Goal: Information Seeking & Learning: Learn about a topic

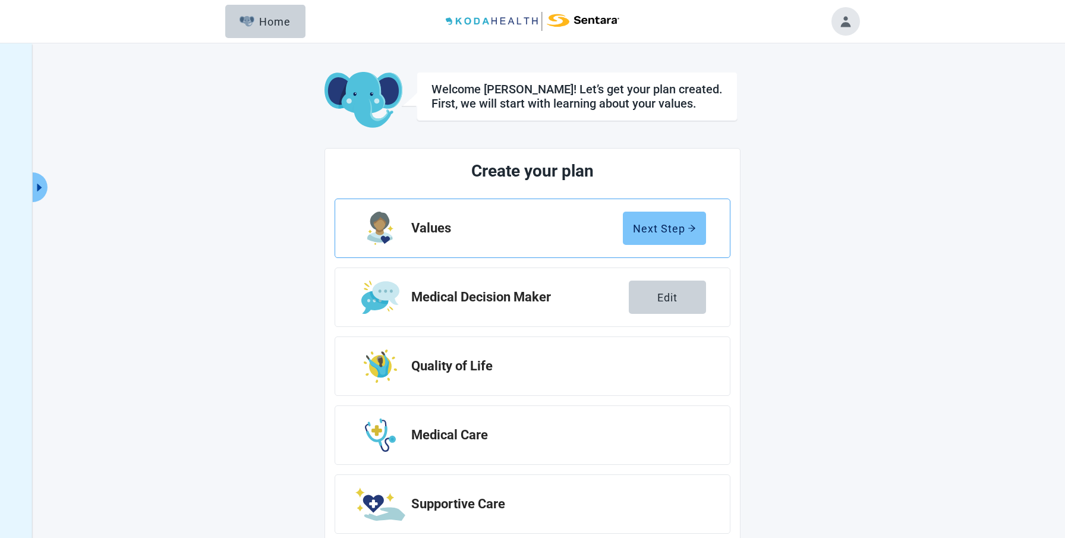
click at [654, 223] on div "Next Step" at bounding box center [664, 228] width 63 height 12
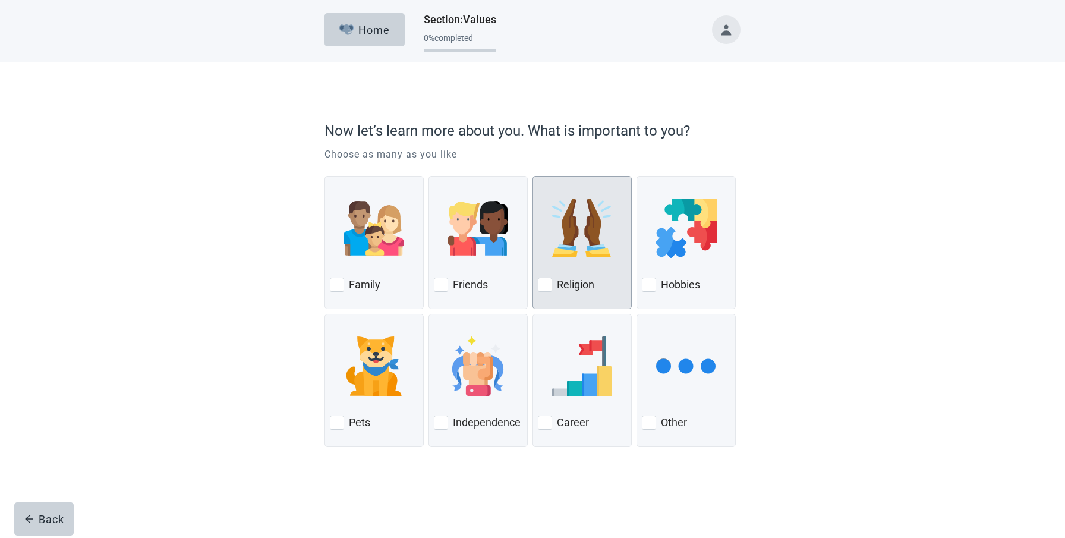
click at [543, 281] on div at bounding box center [545, 285] width 14 height 14
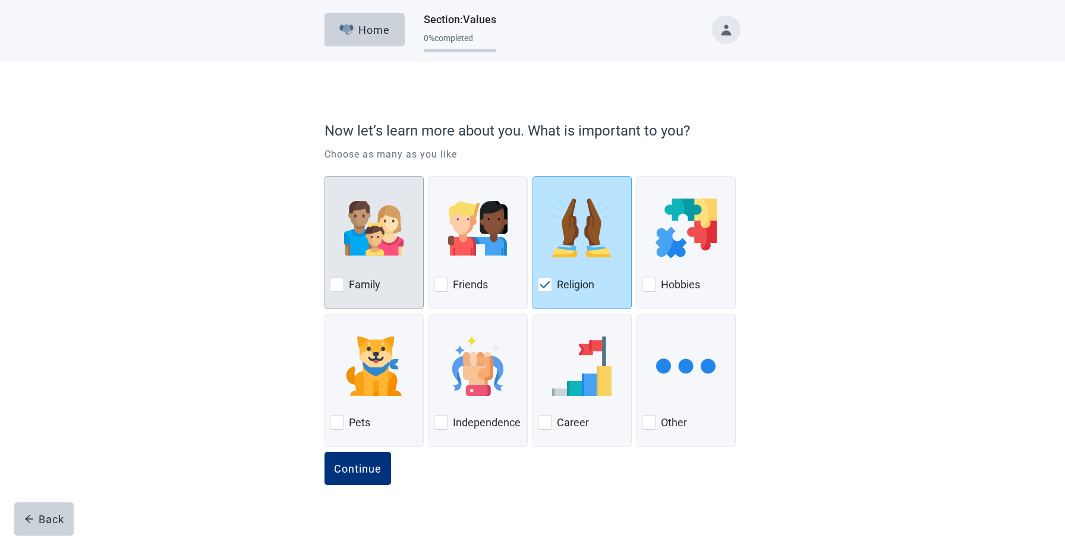
click at [335, 281] on div at bounding box center [337, 285] width 14 height 14
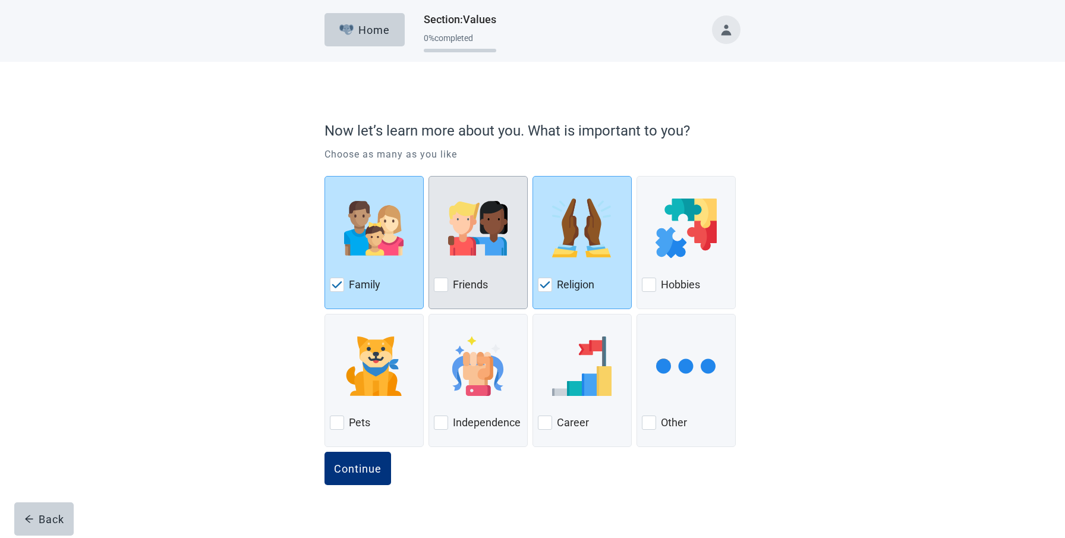
click at [441, 284] on div at bounding box center [441, 285] width 14 height 14
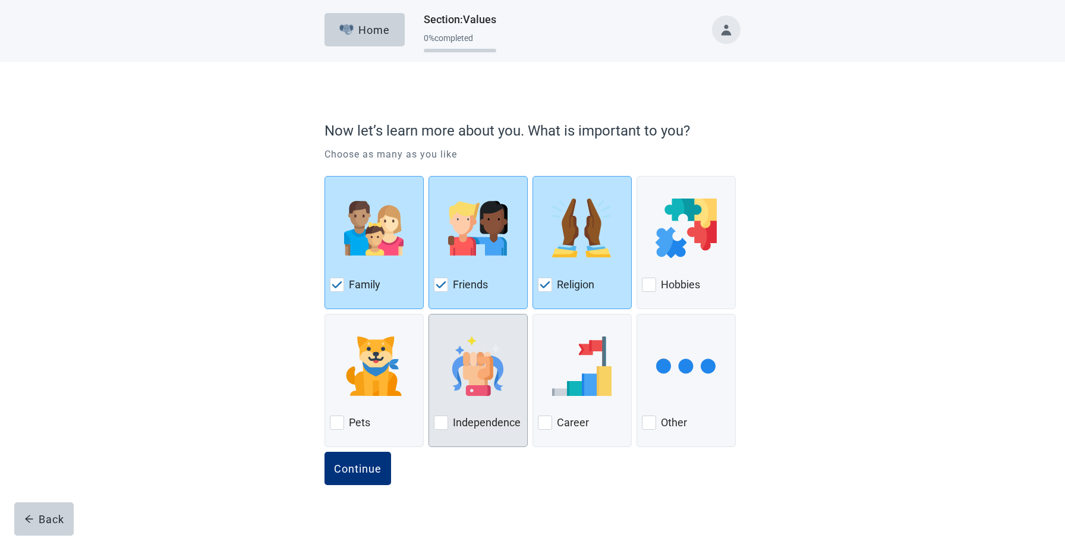
click at [441, 424] on div at bounding box center [441, 423] width 14 height 14
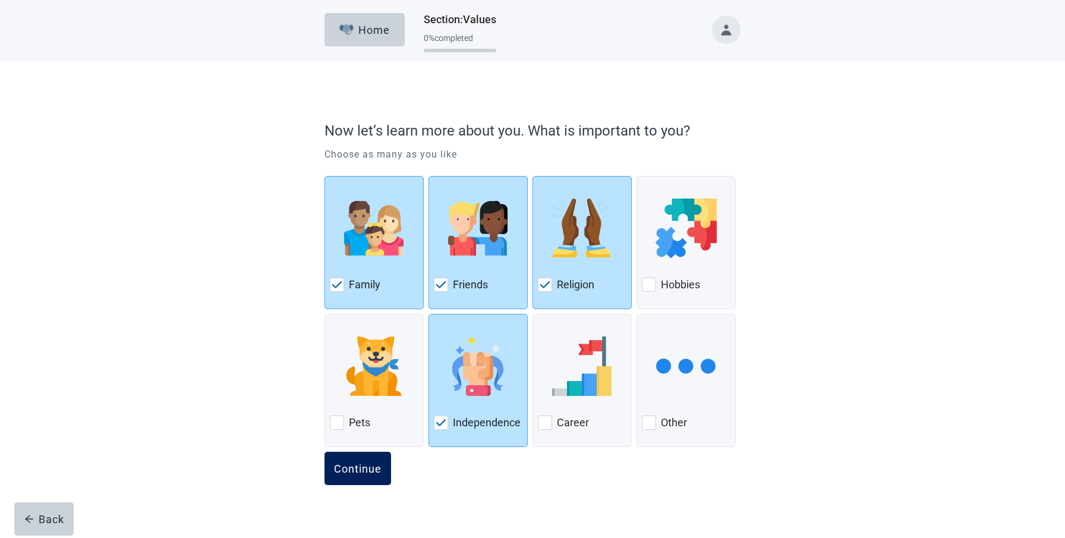
click at [353, 465] on div "Continue" at bounding box center [358, 469] width 48 height 12
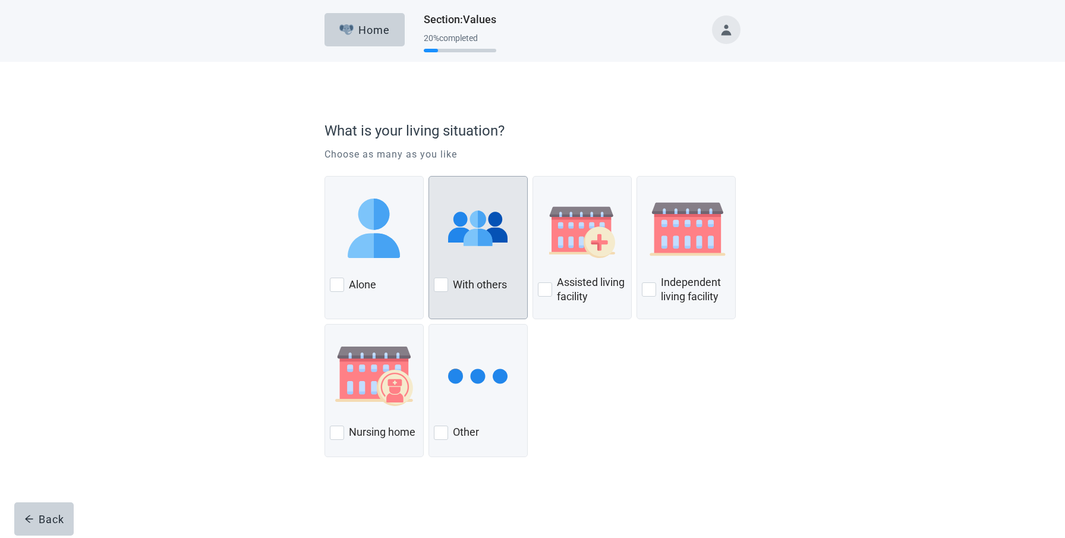
click at [441, 285] on div at bounding box center [441, 285] width 14 height 14
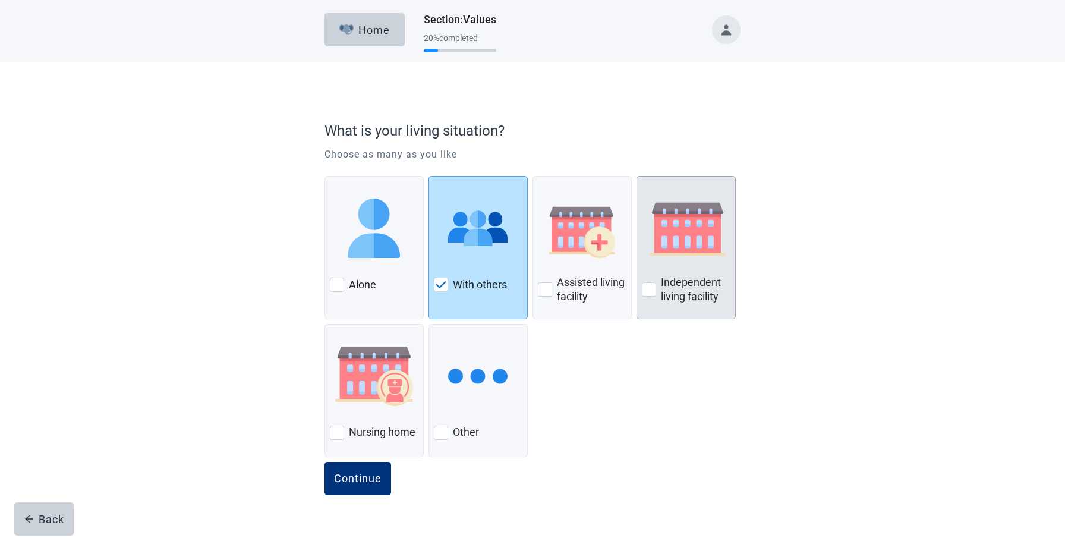
click at [651, 288] on div at bounding box center [649, 289] width 14 height 14
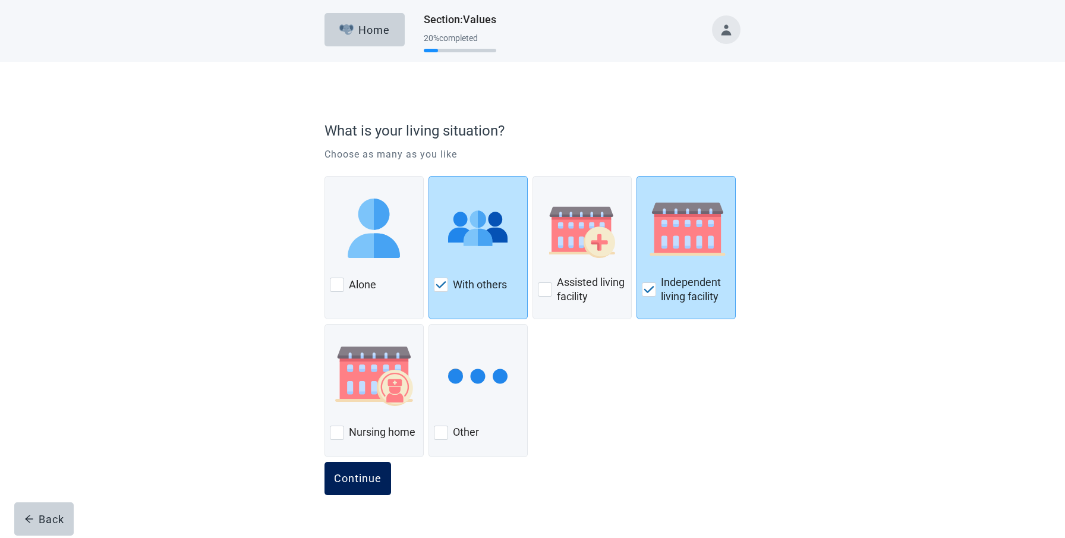
click at [365, 474] on div "Continue" at bounding box center [358, 479] width 48 height 12
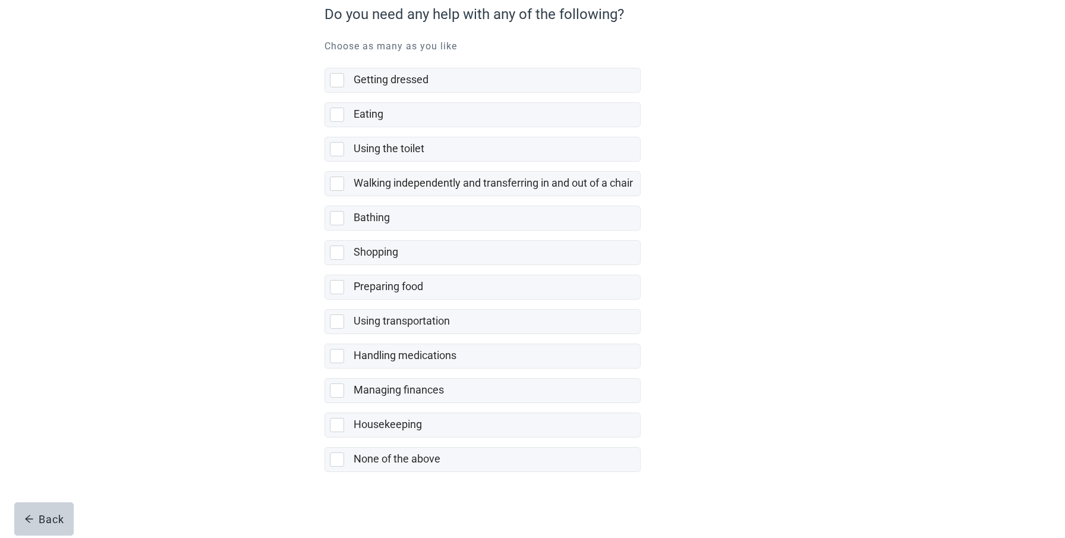
scroll to position [120, 0]
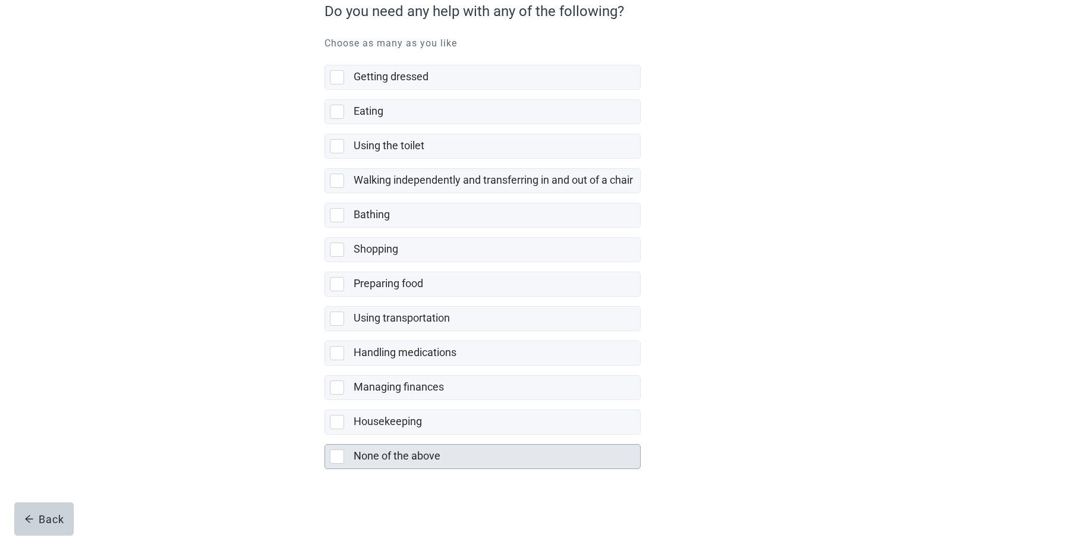
drag, startPoint x: 335, startPoint y: 455, endPoint x: 325, endPoint y: 451, distance: 10.2
click at [335, 454] on div at bounding box center [337, 456] width 14 height 14
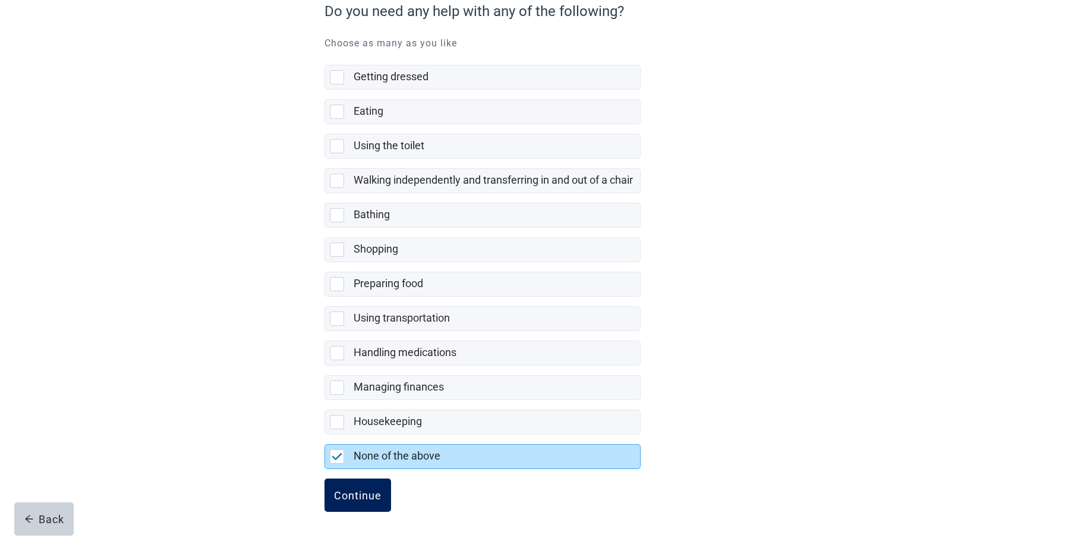
click at [351, 489] on div "Continue" at bounding box center [358, 495] width 48 height 12
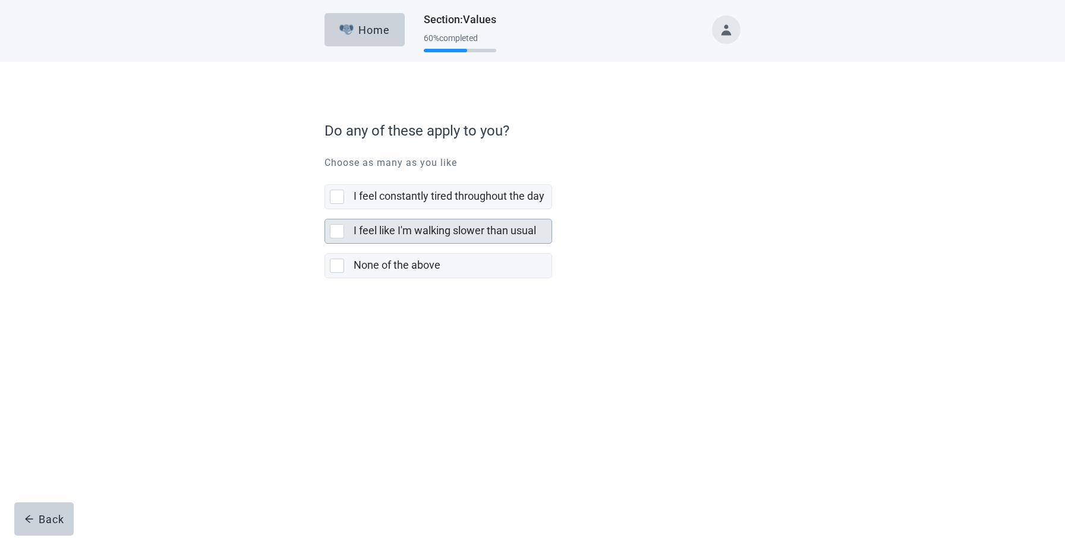
click at [335, 229] on div at bounding box center [337, 231] width 14 height 14
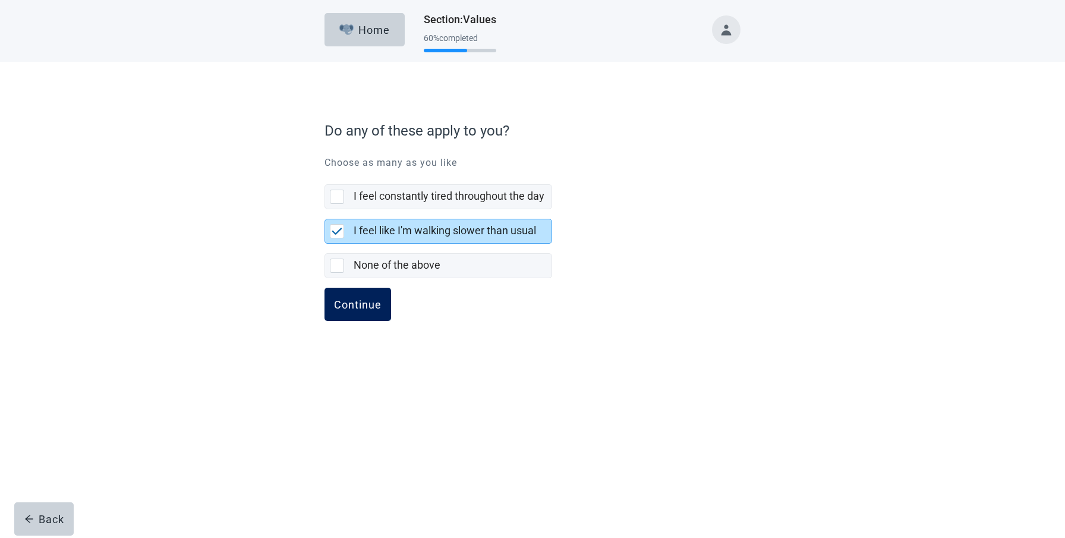
click at [359, 298] on div "Continue" at bounding box center [358, 304] width 48 height 12
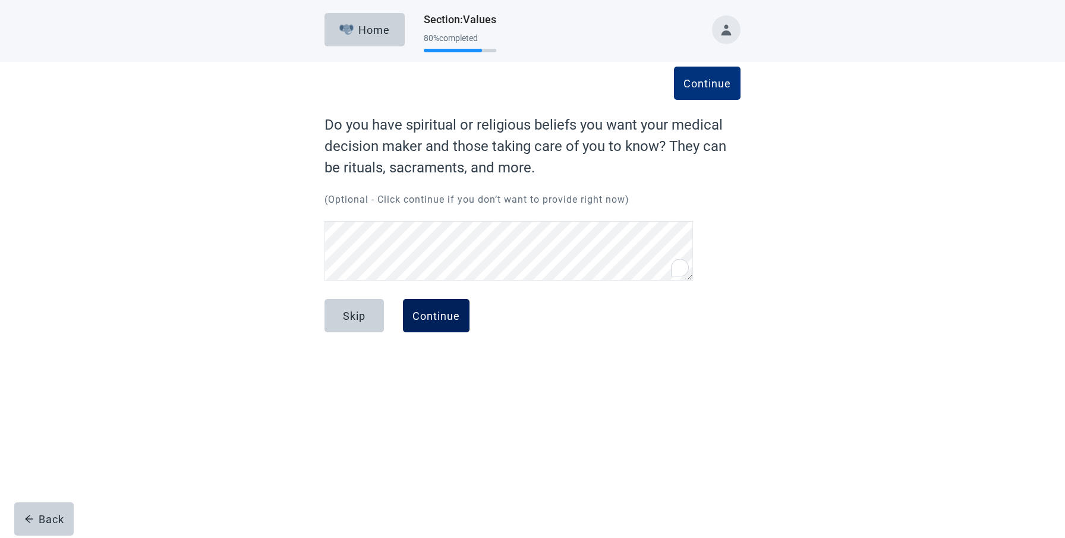
click at [436, 313] on div "Continue" at bounding box center [437, 316] width 48 height 12
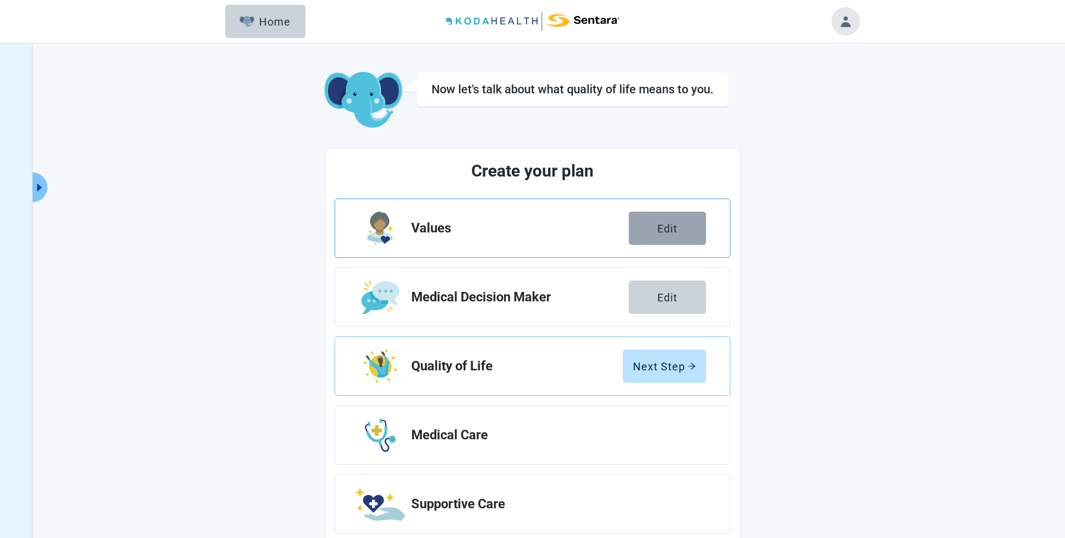
click at [669, 227] on div "Edit" at bounding box center [668, 228] width 20 height 12
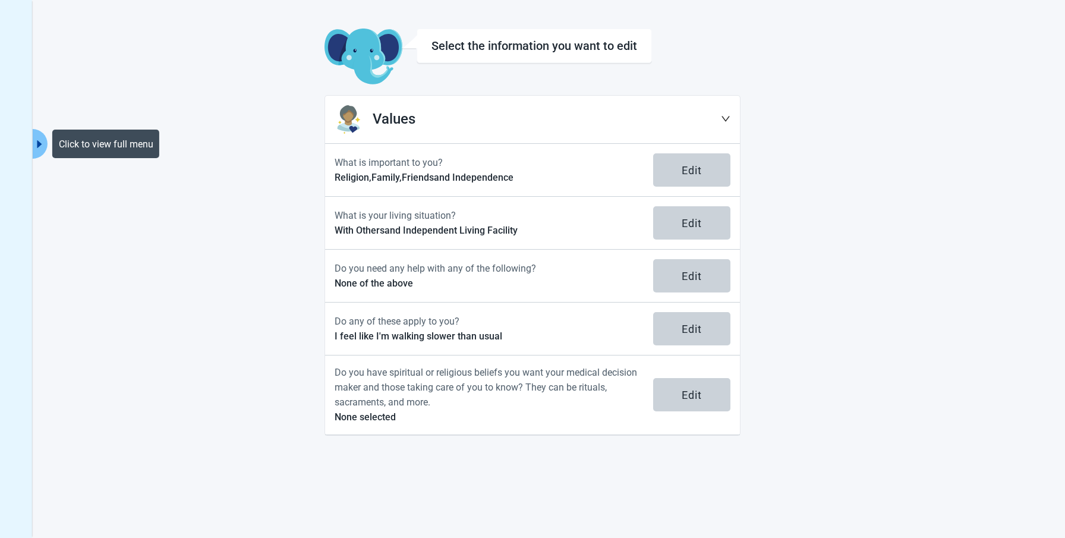
scroll to position [40, 0]
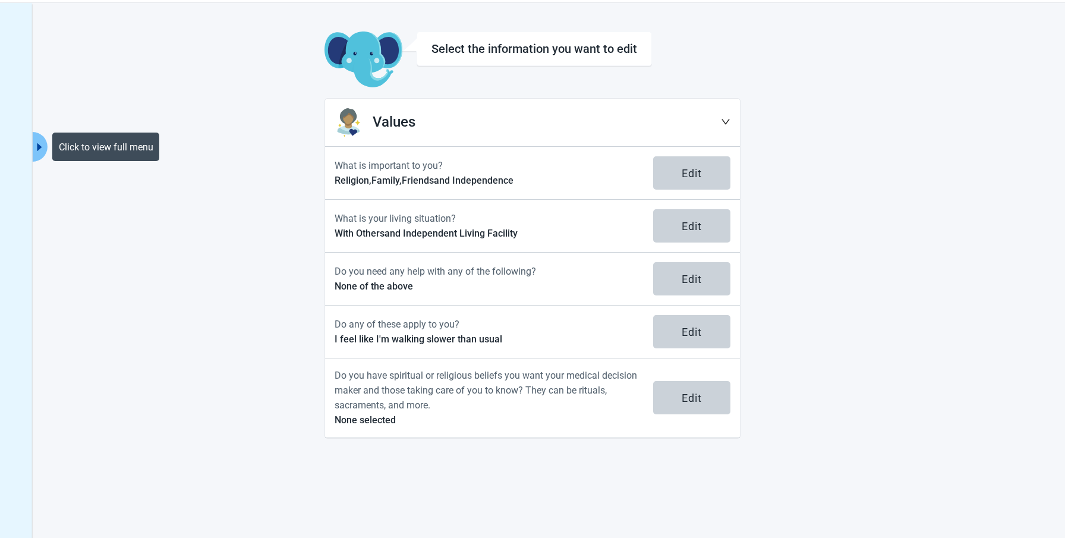
click at [40, 146] on icon "caret-right" at bounding box center [39, 147] width 5 height 8
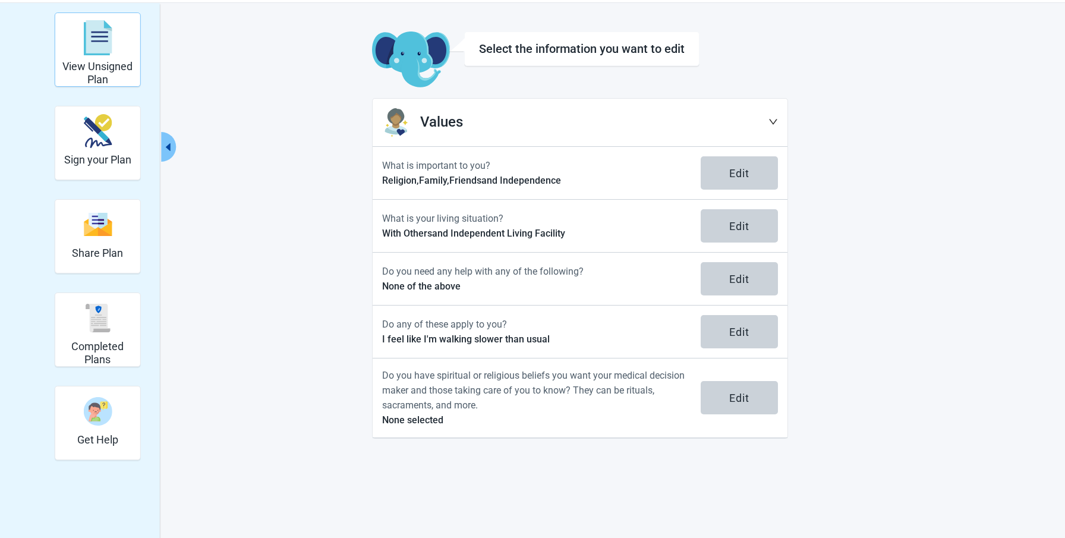
click at [100, 54] on img "View Unsigned Plan" at bounding box center [97, 38] width 29 height 36
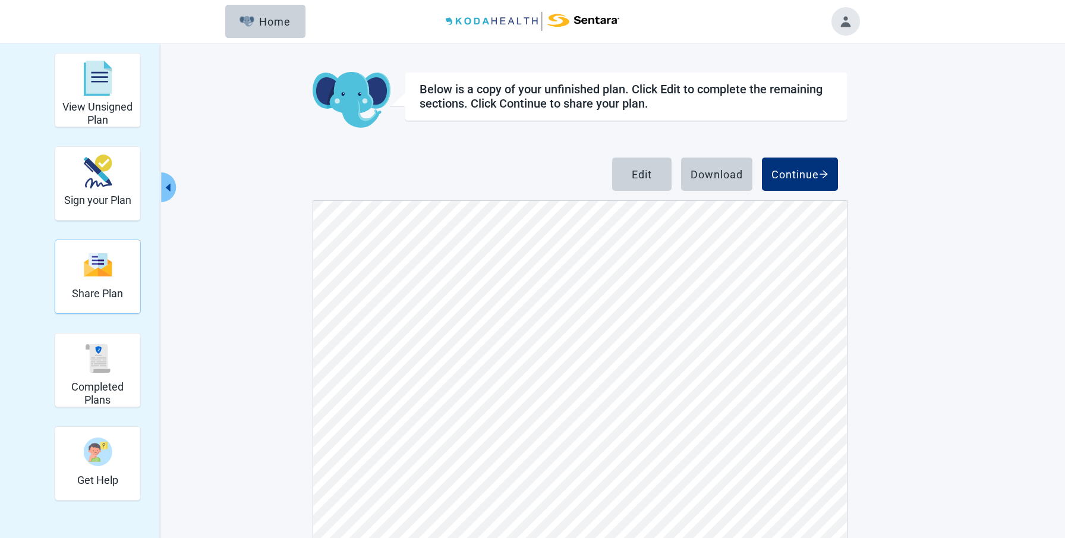
click at [98, 275] on img "Share Plan" at bounding box center [97, 265] width 29 height 26
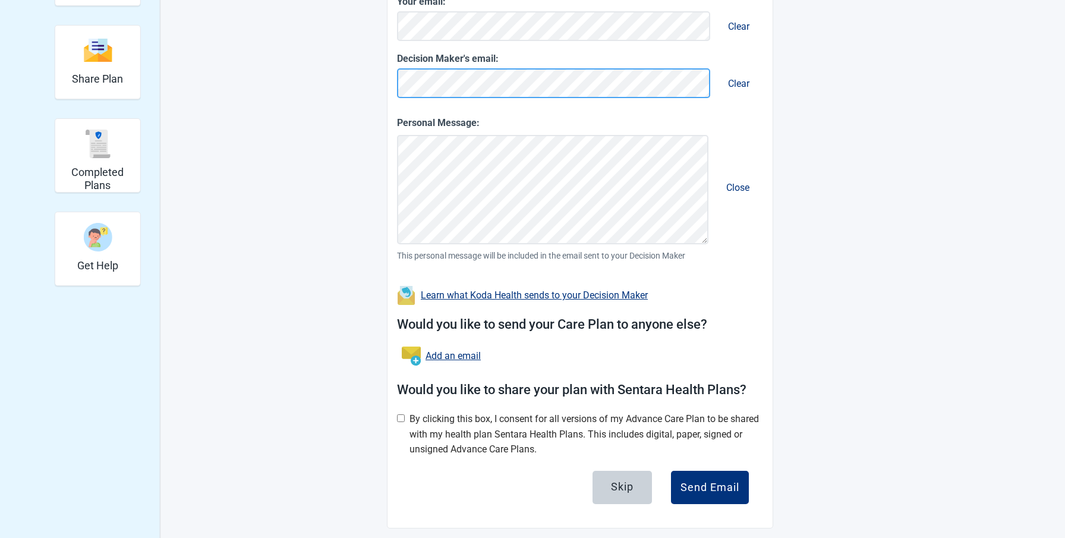
scroll to position [224, 0]
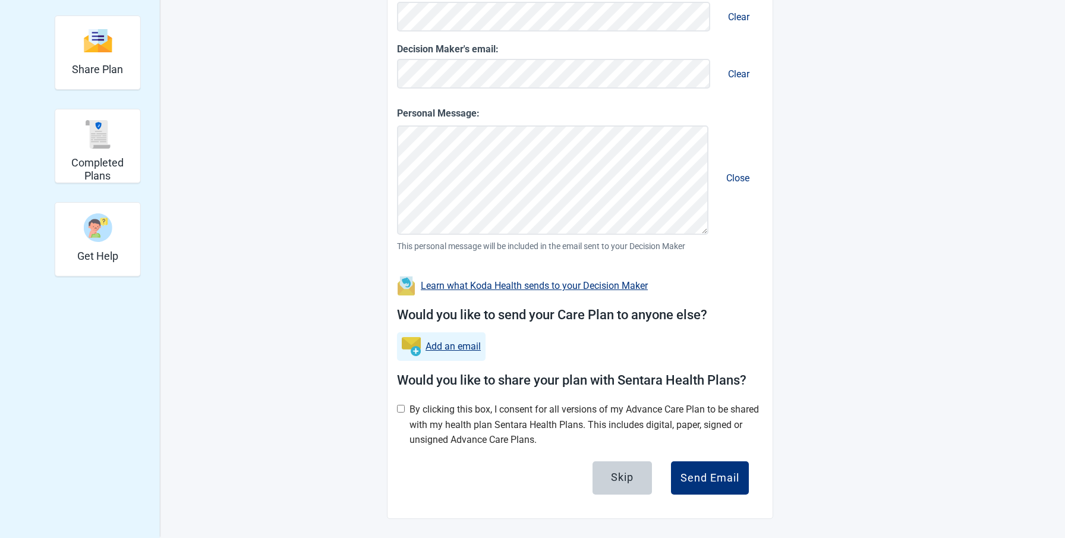
click at [439, 345] on link "Add an email" at bounding box center [453, 346] width 55 height 15
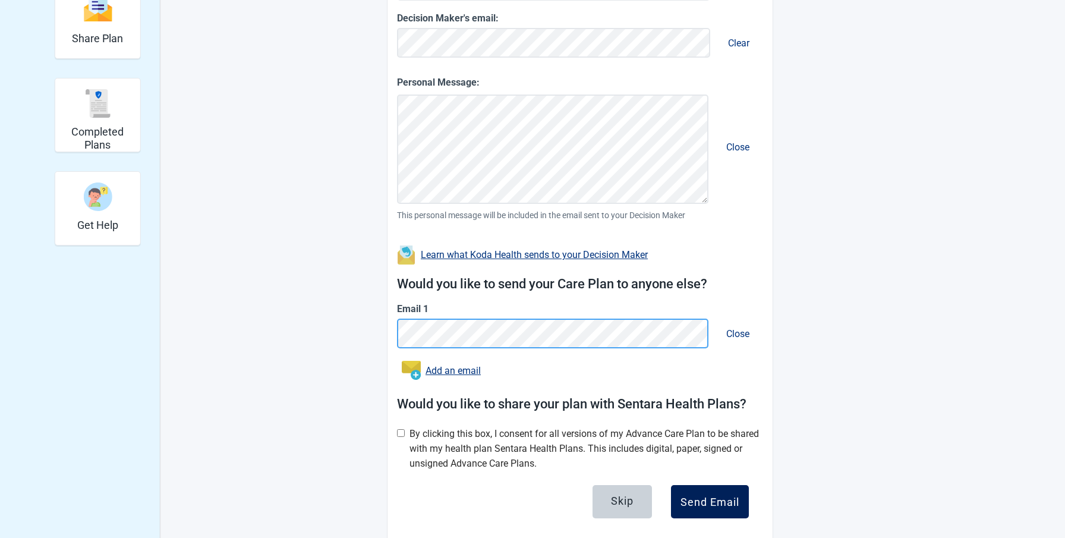
scroll to position [279, 0]
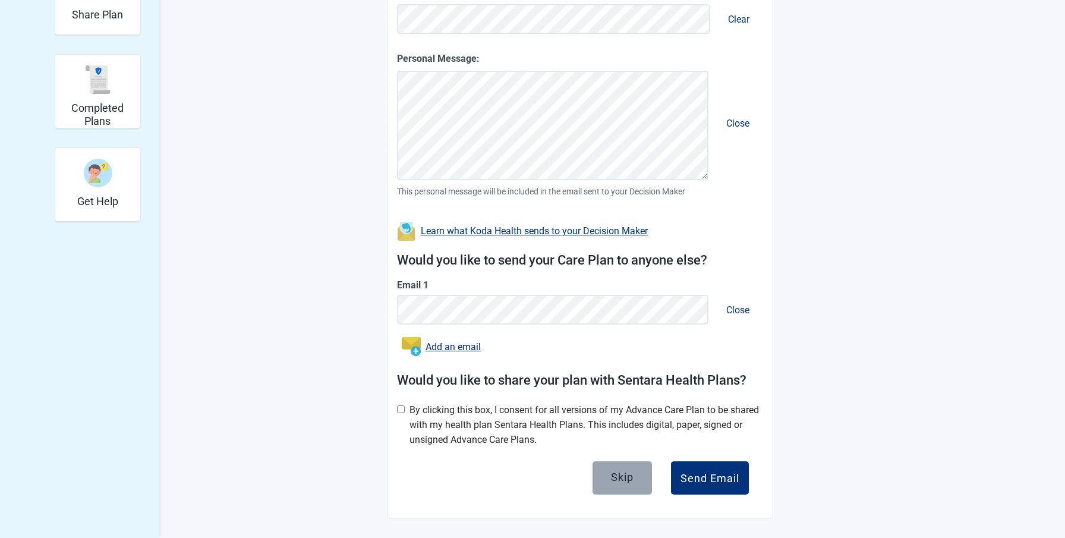
click at [630, 476] on div "Skip" at bounding box center [622, 477] width 23 height 12
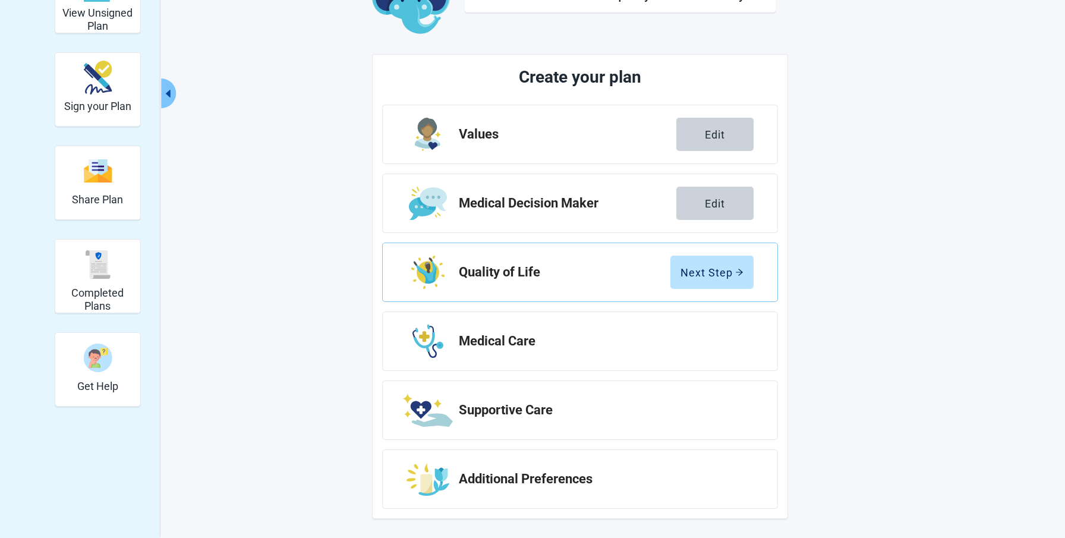
scroll to position [94, 0]
click at [704, 266] on div "Next Step" at bounding box center [712, 272] width 63 height 12
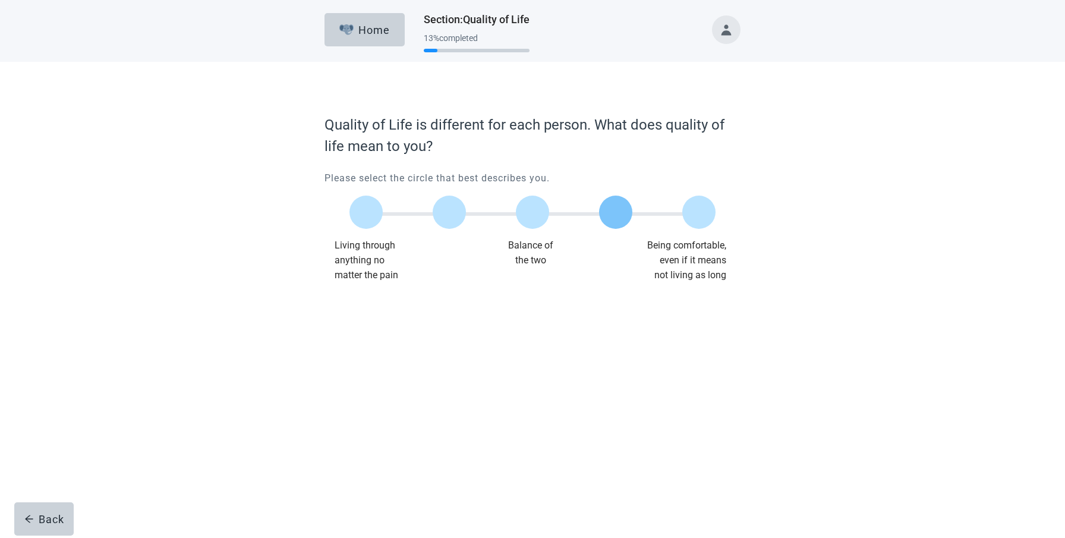
click at [607, 210] on div at bounding box center [615, 212] width 33 height 33
click at [335, 307] on div "Continue" at bounding box center [358, 307] width 48 height 12
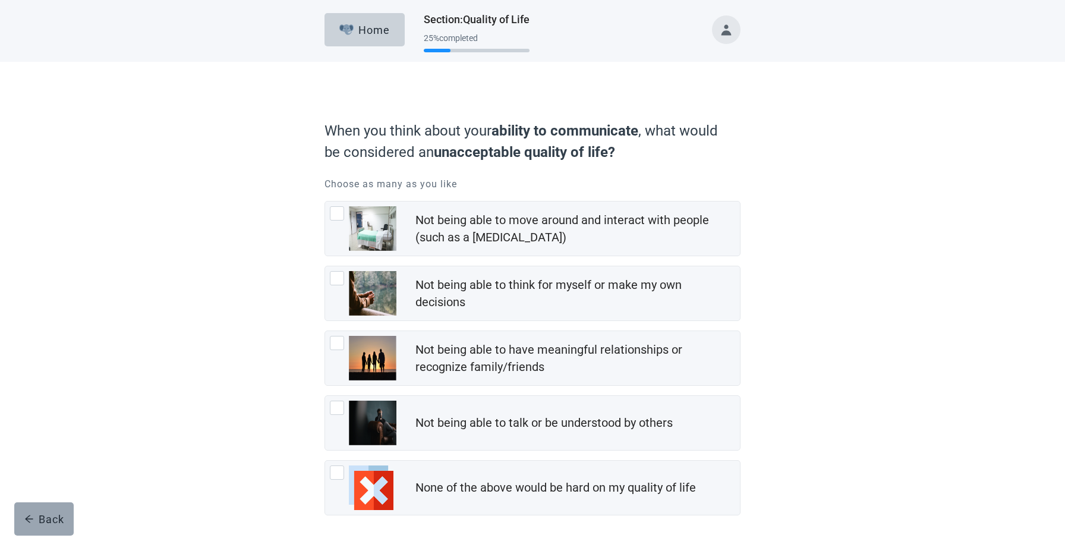
scroll to position [4, 0]
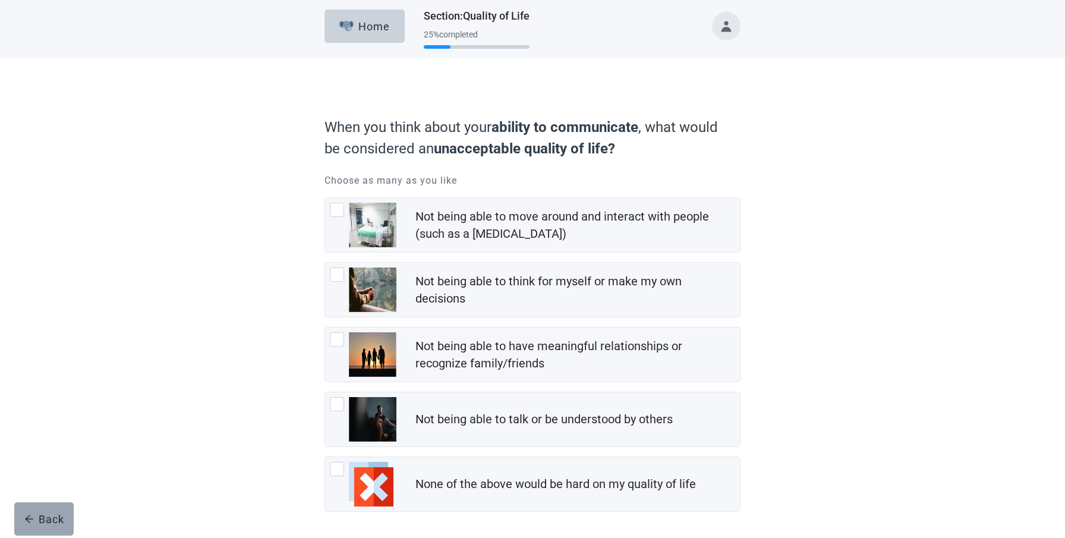
click at [48, 513] on div "Back" at bounding box center [44, 519] width 40 height 12
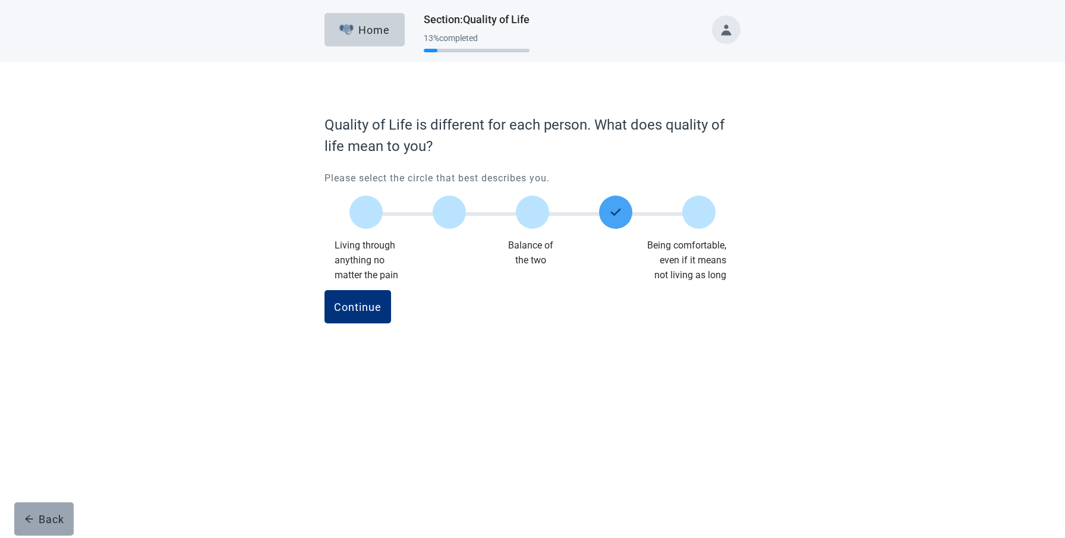
click at [38, 518] on div "Back" at bounding box center [44, 519] width 40 height 12
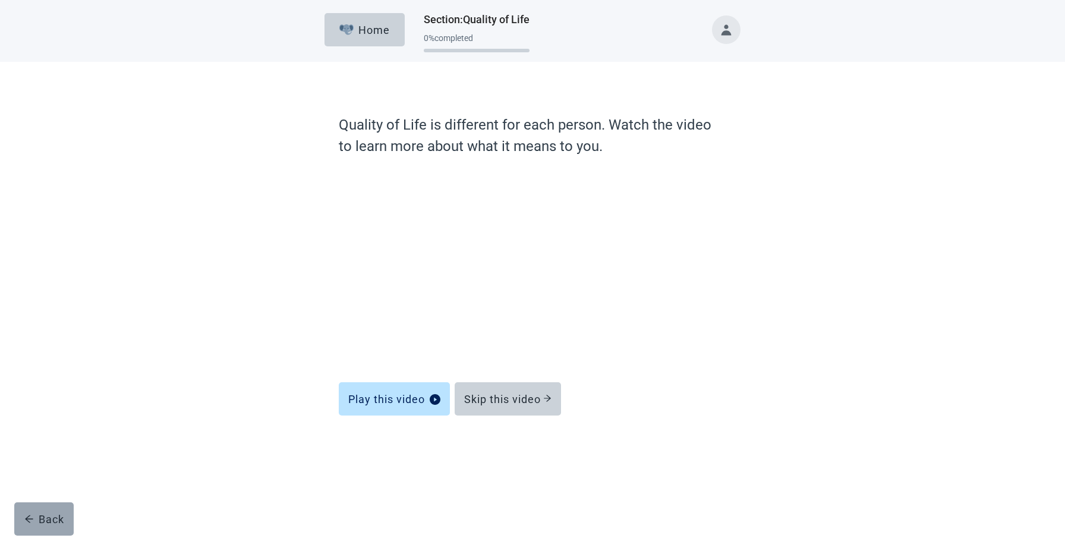
click at [47, 517] on div "Back" at bounding box center [44, 519] width 40 height 12
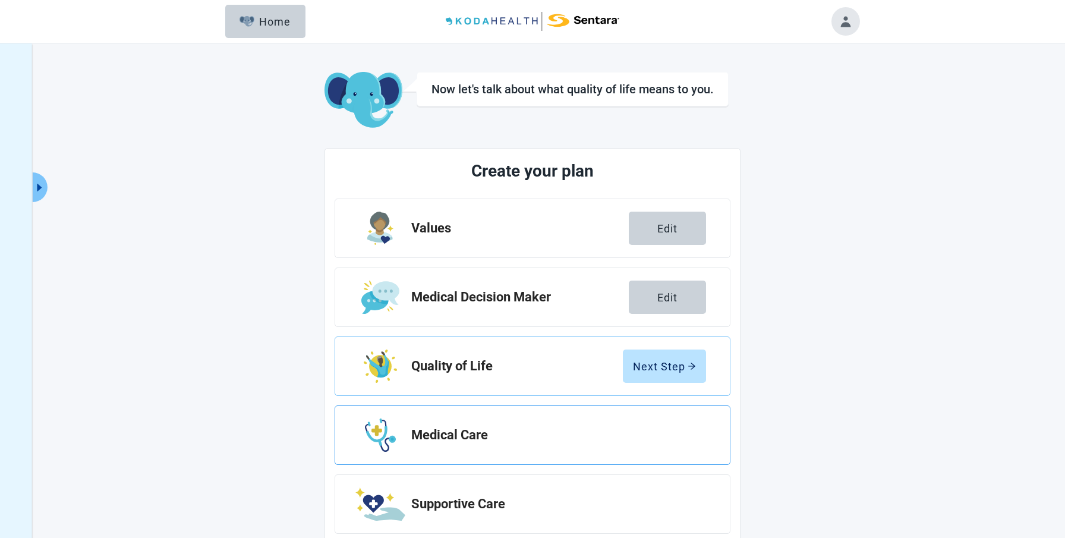
click at [452, 430] on h2 "Medical Care" at bounding box center [553, 435] width 285 height 14
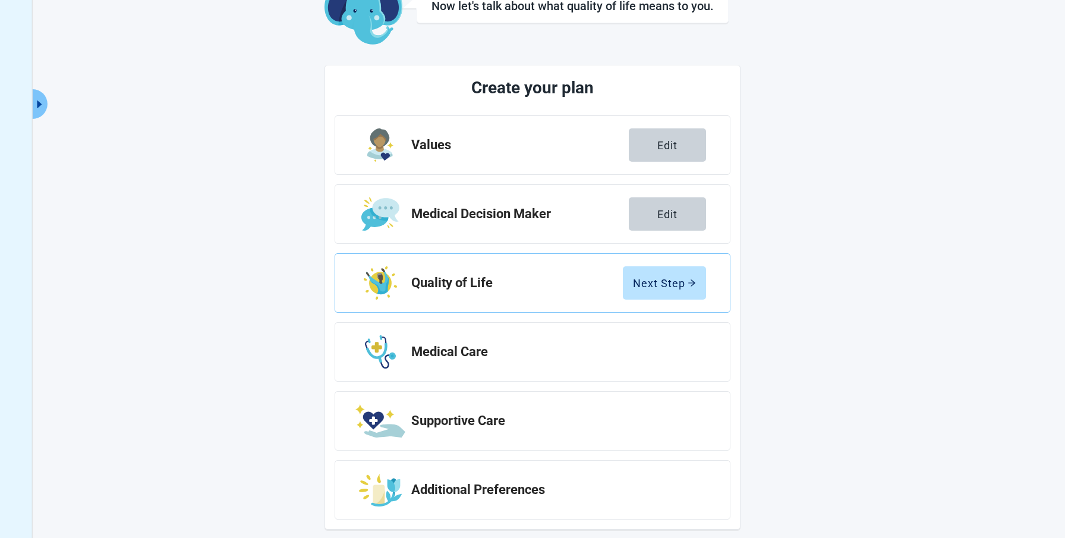
scroll to position [94, 0]
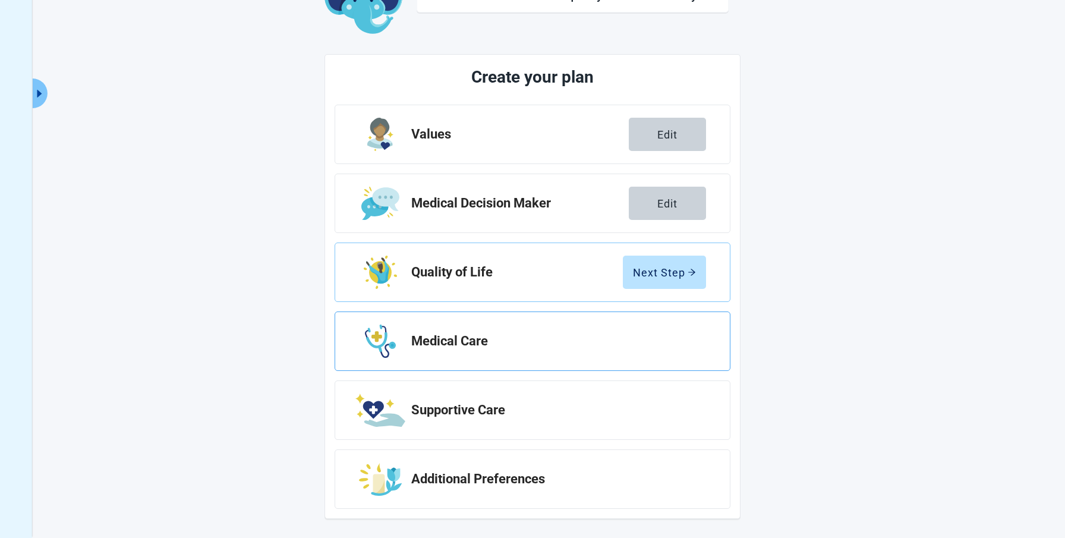
click at [677, 330] on div "Medical Care" at bounding box center [533, 341] width 396 height 59
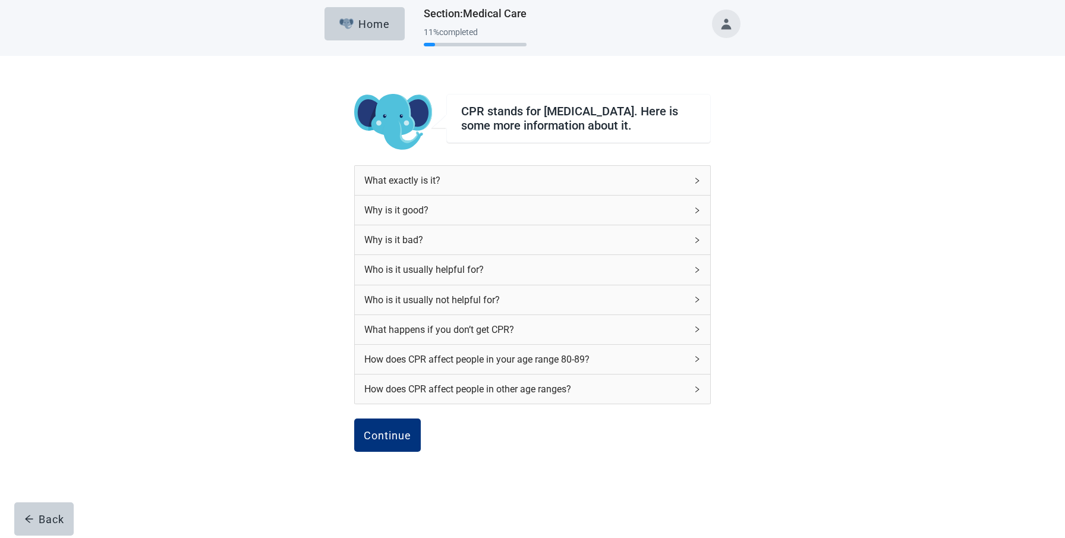
scroll to position [8, 0]
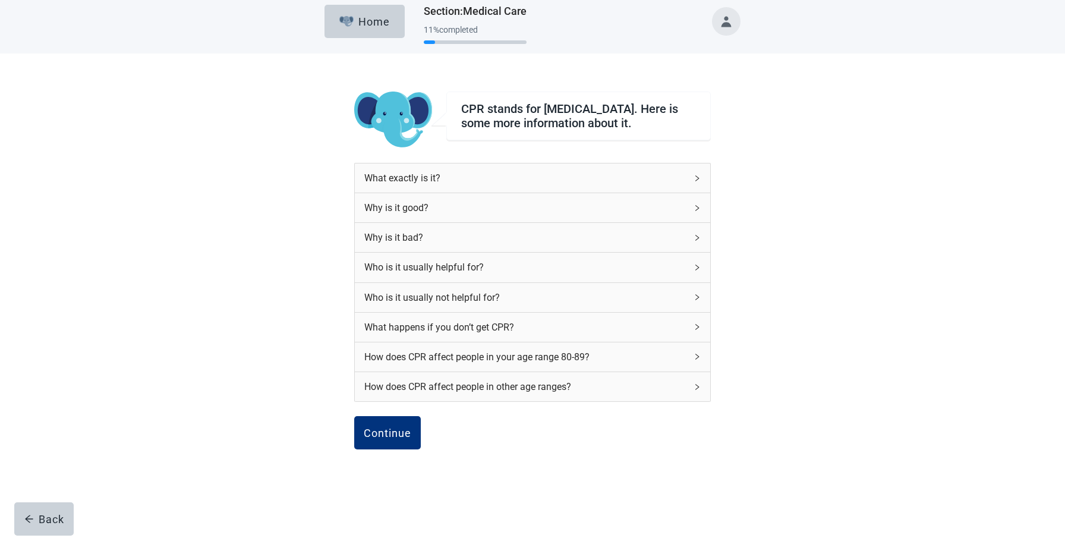
click at [697, 178] on div "What exactly is it?" at bounding box center [533, 177] width 356 height 29
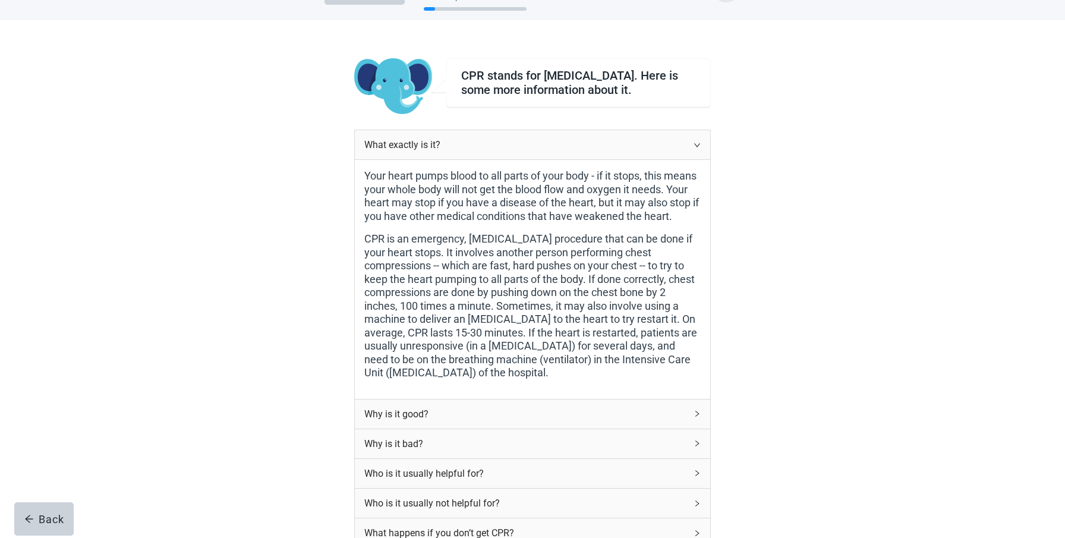
scroll to position [44, 0]
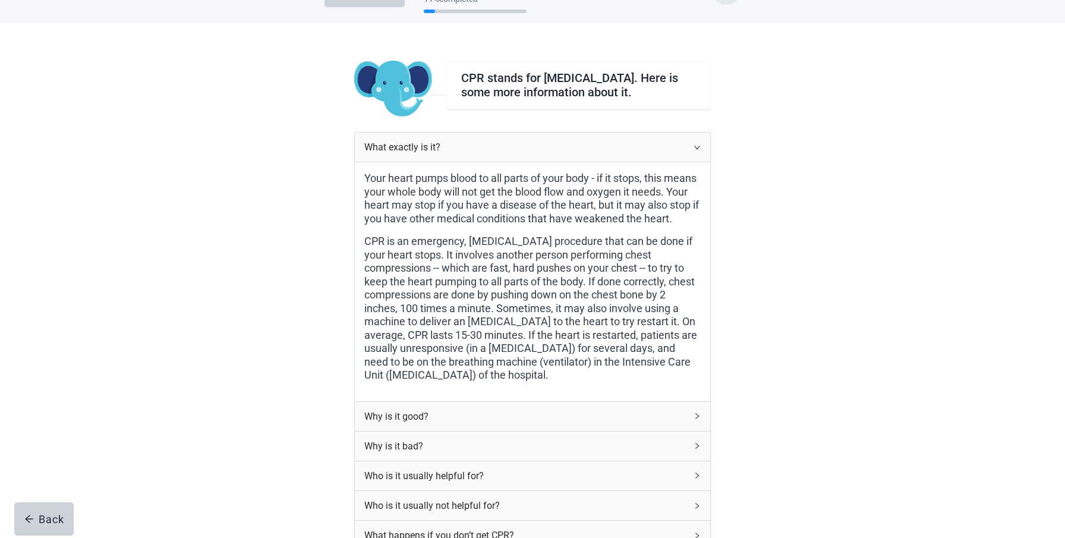
click at [746, 215] on div "CPR stands for cardiopulmonary resuscitation. Here is some more information abo…" at bounding box center [533, 395] width 959 height 745
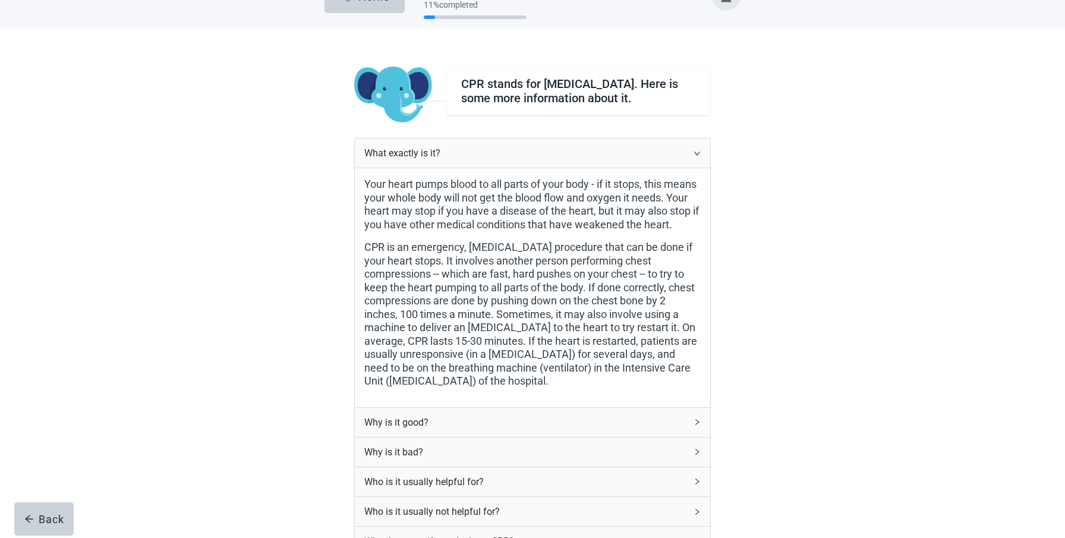
click at [692, 149] on div "What exactly is it?" at bounding box center [533, 153] width 356 height 29
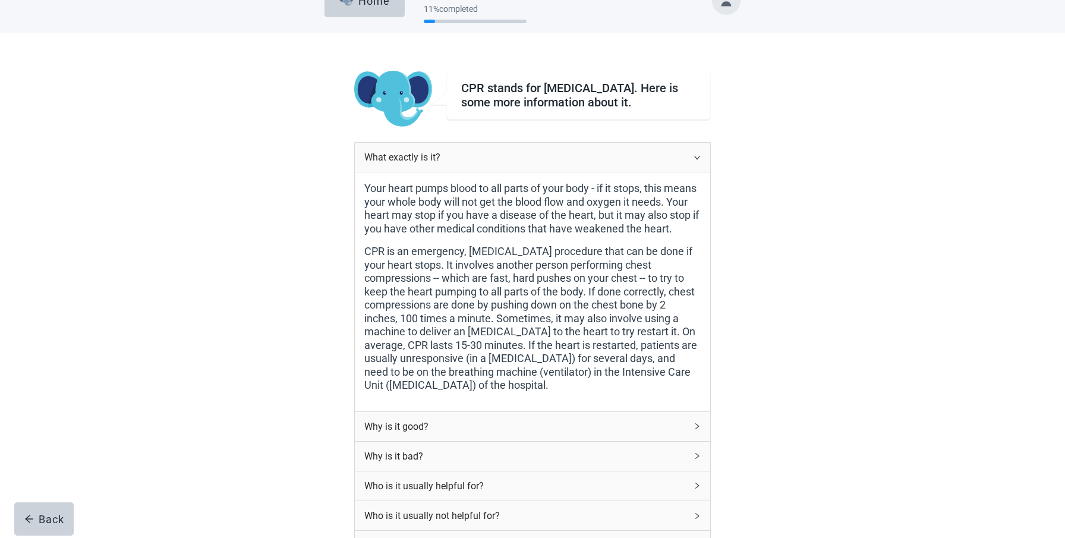
scroll to position [34, 0]
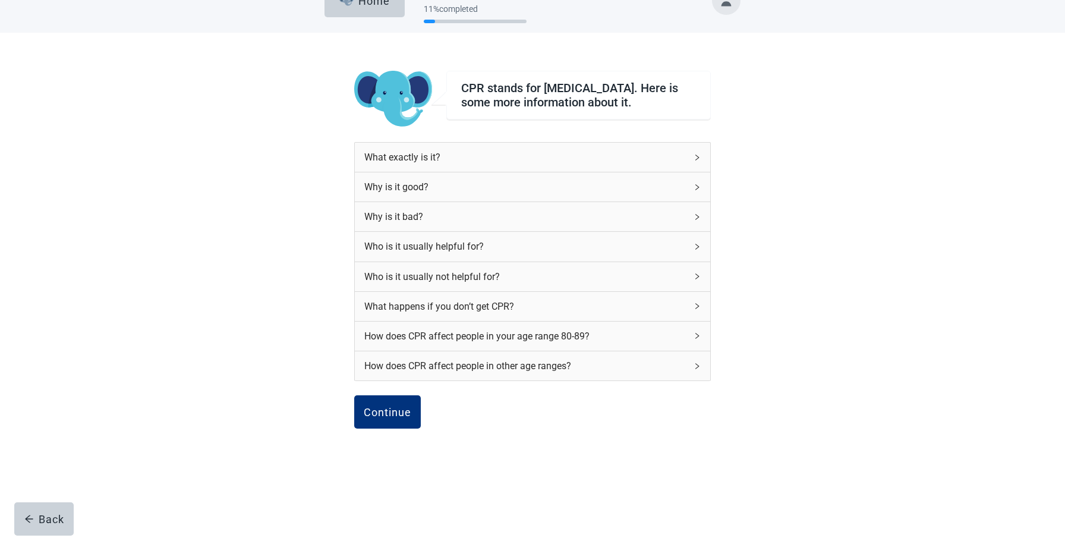
click at [694, 212] on div "Why is it bad?" at bounding box center [533, 216] width 356 height 29
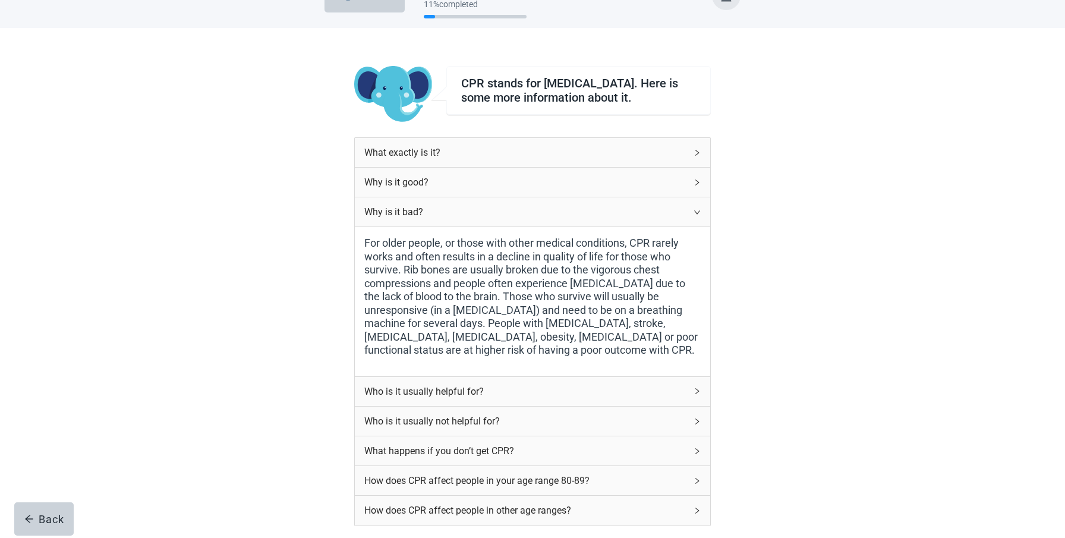
click at [697, 213] on div "Why is it bad?" at bounding box center [533, 211] width 356 height 29
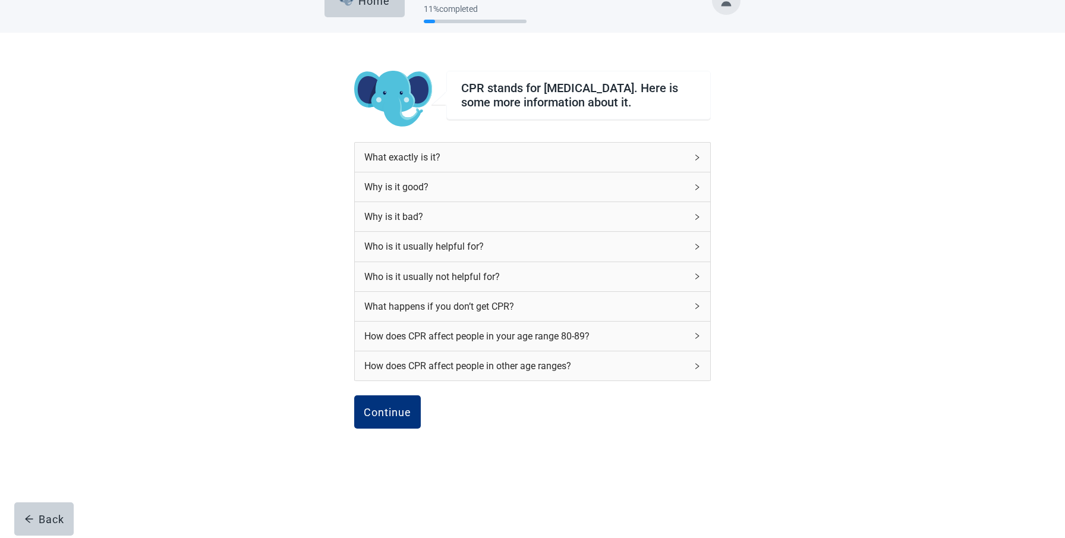
click at [330, 94] on div "CPR stands for cardiopulmonary resuscitation. Here is some more information abo…" at bounding box center [533, 285] width 959 height 505
